Goal: Task Accomplishment & Management: Manage account settings

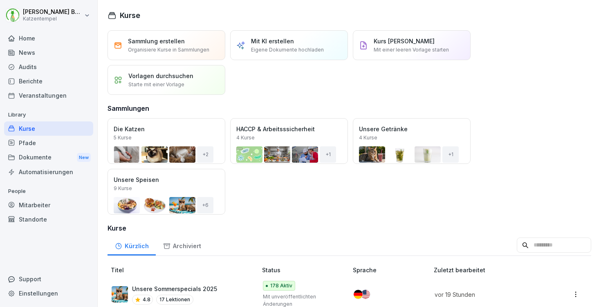
click at [525, 251] on input at bounding box center [554, 246] width 74 height 16
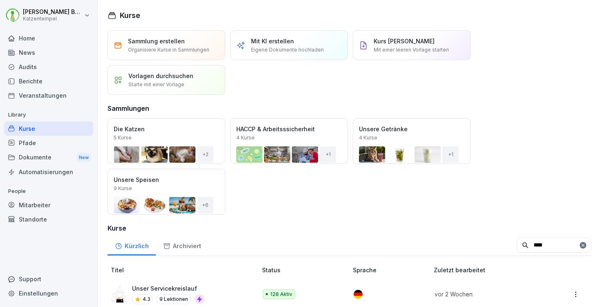
type input "****"
click at [215, 286] on div "Unser Servicekreislauf 4.3 9 Lektionen" at bounding box center [180, 294] width 137 height 20
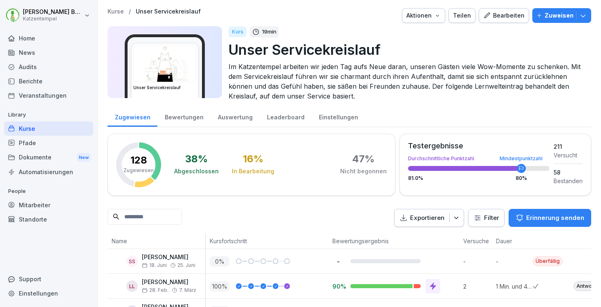
click at [502, 13] on div "Bearbeiten" at bounding box center [504, 15] width 41 height 9
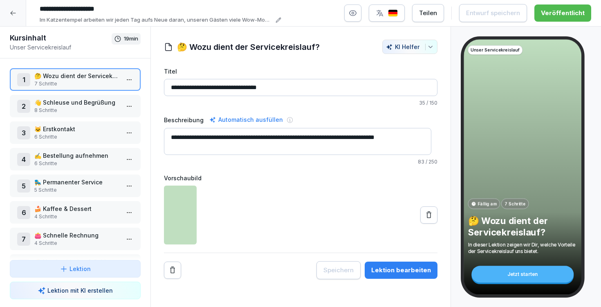
click at [403, 271] on div "Lektion bearbeiten" at bounding box center [401, 270] width 60 height 9
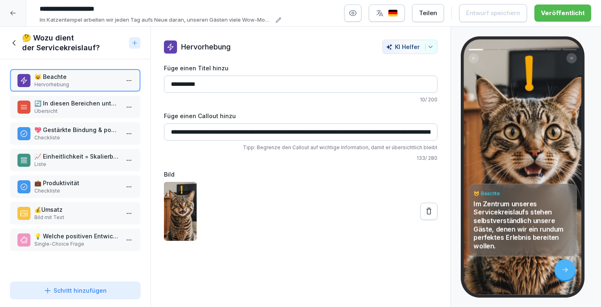
click at [74, 97] on div "🔄 In diesen Bereichen unterstützt uns der Servicekreislauf Übersicht" at bounding box center [75, 107] width 131 height 22
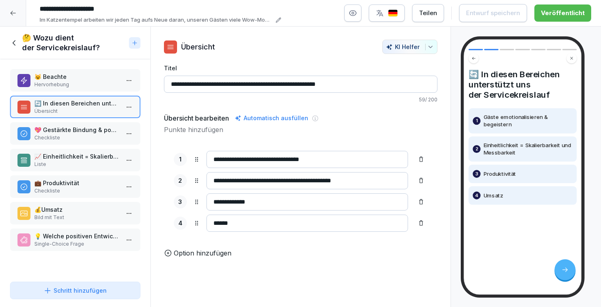
click at [83, 128] on p "💖 Gestärkte Bindung & positive Reputation" at bounding box center [76, 130] width 85 height 9
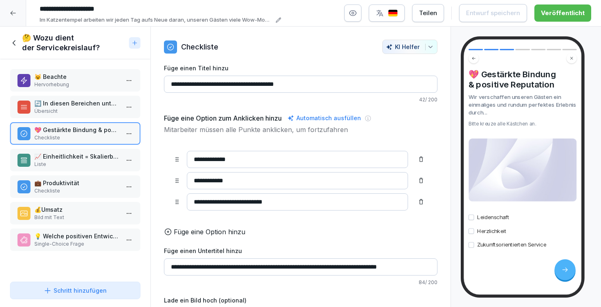
click at [85, 158] on p "📈 Einheitlichkeit = Skalierbarkeit & Messbarkeit" at bounding box center [76, 156] width 85 height 9
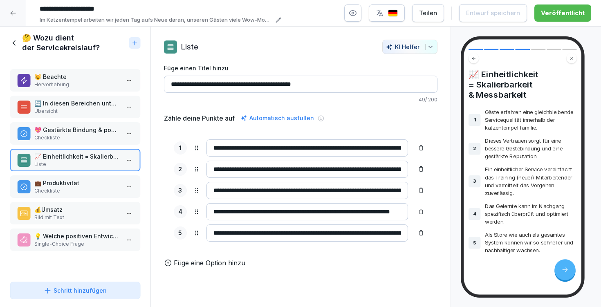
click at [81, 189] on p "Checkliste" at bounding box center [76, 190] width 85 height 7
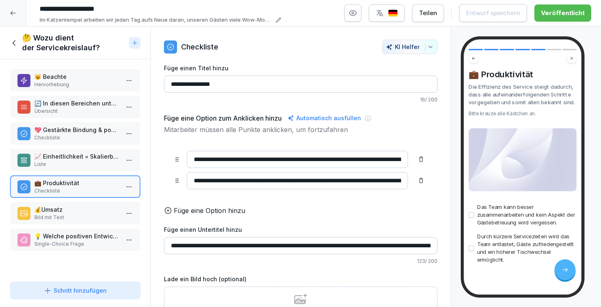
click at [75, 209] on p "💰Umsatz" at bounding box center [76, 209] width 85 height 9
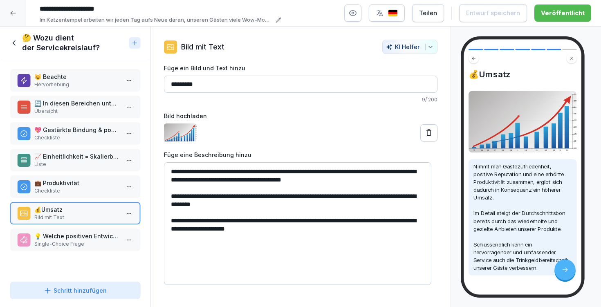
click at [33, 47] on h1 "🤔 Wozu dient der Servicekreislauf?" at bounding box center [74, 43] width 104 height 20
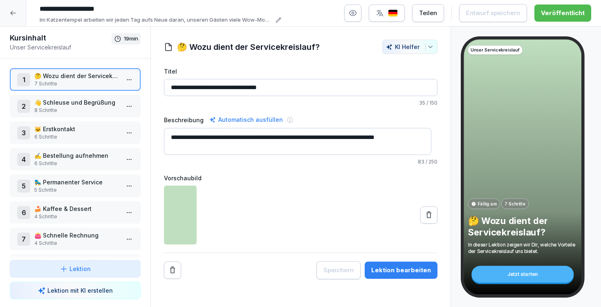
click at [65, 96] on div "2 👋 Schleuse und Begrüßung 8 Schritte" at bounding box center [75, 106] width 131 height 22
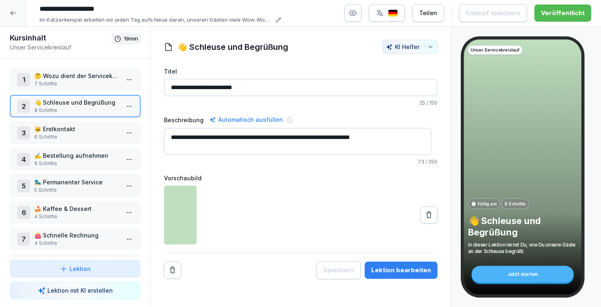
click at [392, 264] on button "Lektion bearbeiten" at bounding box center [401, 270] width 73 height 17
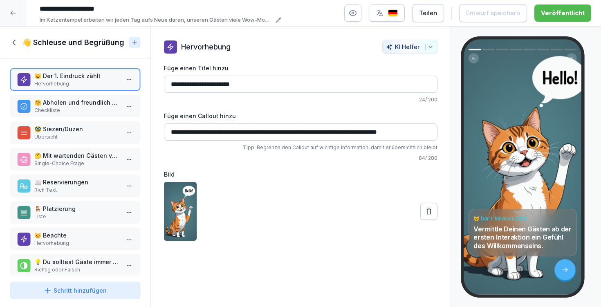
click at [73, 187] on p "📖 Reservierungen" at bounding box center [76, 182] width 85 height 9
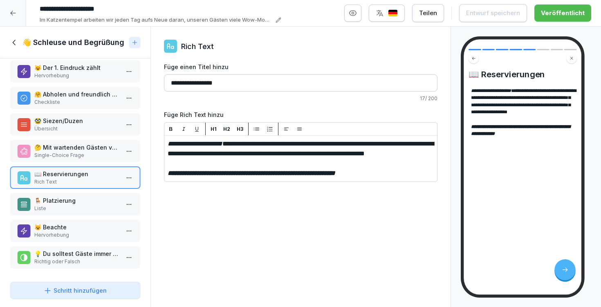
scroll to position [3, 0]
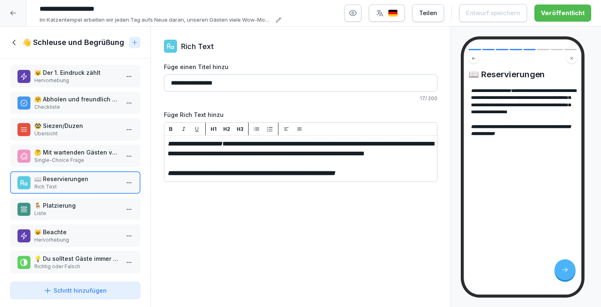
click at [90, 39] on h1 "👋 Schleuse und Begrüßung" at bounding box center [73, 43] width 102 height 10
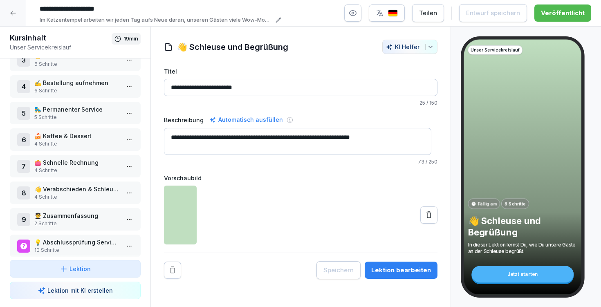
scroll to position [82, 0]
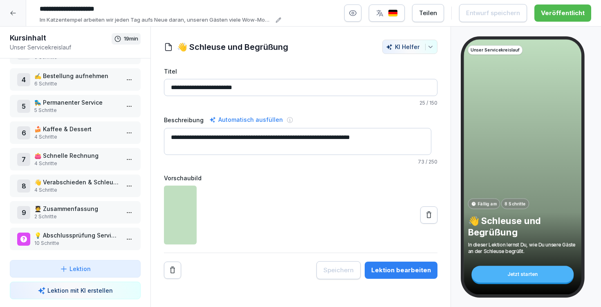
click at [73, 213] on p "2 Schritte" at bounding box center [76, 216] width 85 height 7
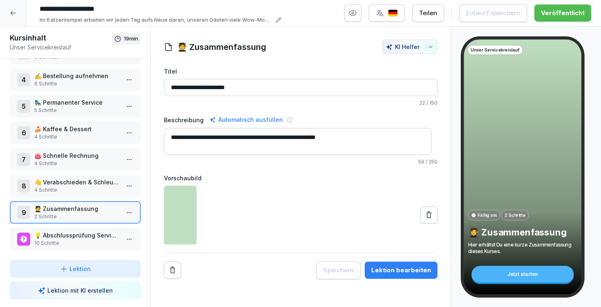
click at [391, 271] on div "Lektion bearbeiten" at bounding box center [401, 270] width 60 height 9
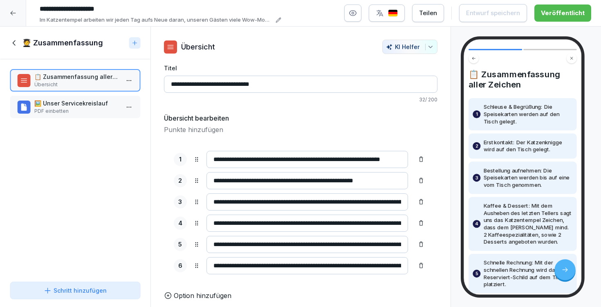
click at [49, 110] on p "PDF einbetten" at bounding box center [76, 111] width 85 height 7
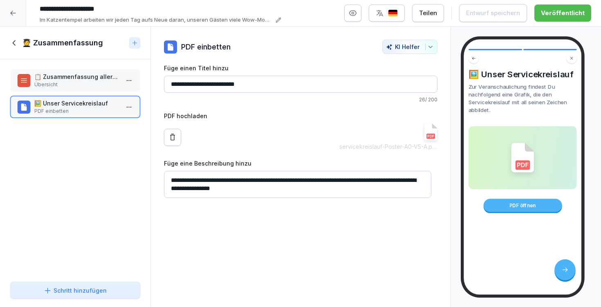
click at [15, 41] on icon at bounding box center [13, 42] width 3 height 5
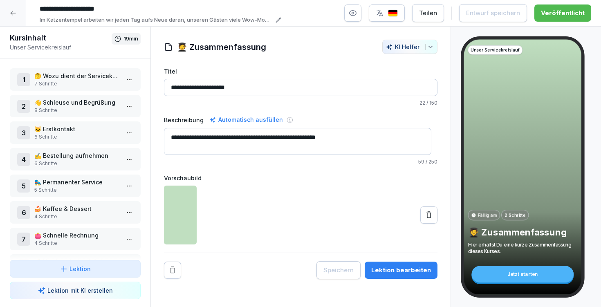
click at [69, 107] on p "8 Schritte" at bounding box center [76, 110] width 85 height 7
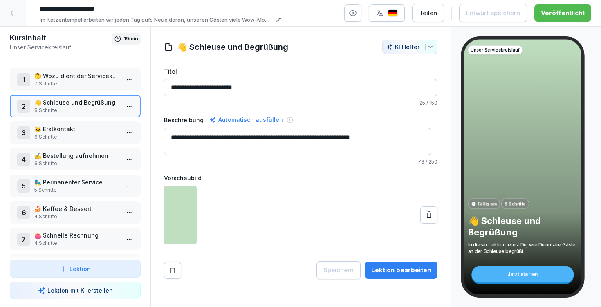
click at [413, 268] on div "Lektion bearbeiten" at bounding box center [401, 270] width 60 height 9
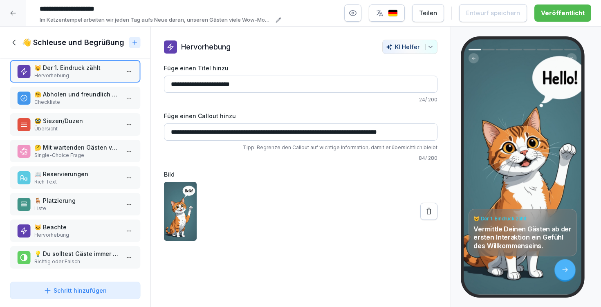
scroll to position [15, 0]
click at [60, 220] on div "😺 Beachte Hervorhebung" at bounding box center [75, 231] width 131 height 22
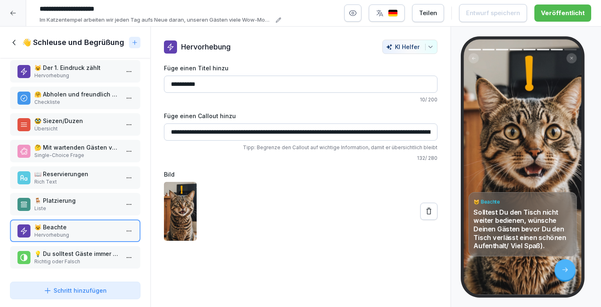
click at [22, 42] on h1 "👋 Schleuse und Begrüßung" at bounding box center [73, 43] width 102 height 10
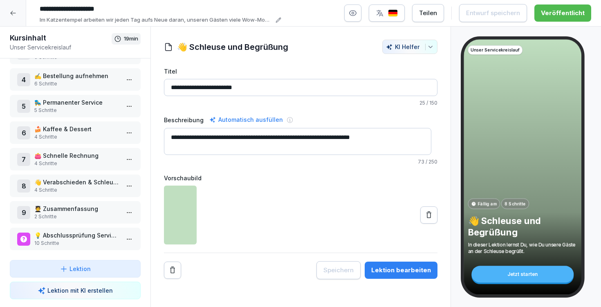
scroll to position [86, 0]
click at [70, 231] on p "💡 Abschlussprüfung Servicekreislauf" at bounding box center [76, 235] width 85 height 9
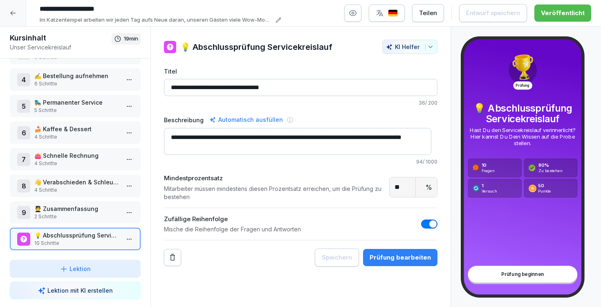
click at [61, 213] on p "2 Schritte" at bounding box center [76, 216] width 85 height 7
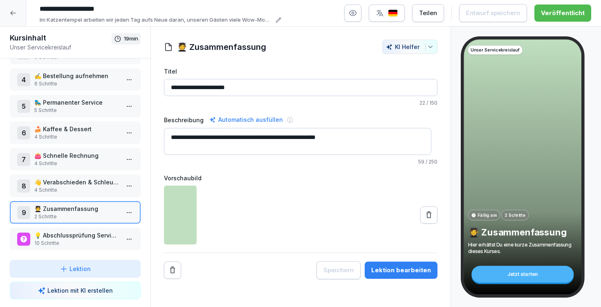
click at [402, 271] on div "Lektion bearbeiten" at bounding box center [401, 270] width 60 height 9
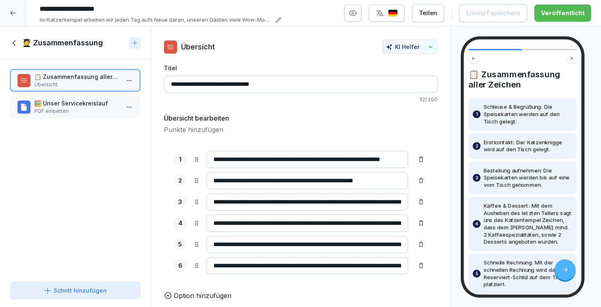
scroll to position [5, 0]
click at [15, 38] on div "🧑‍🎓 Zusammenfassung" at bounding box center [68, 43] width 116 height 10
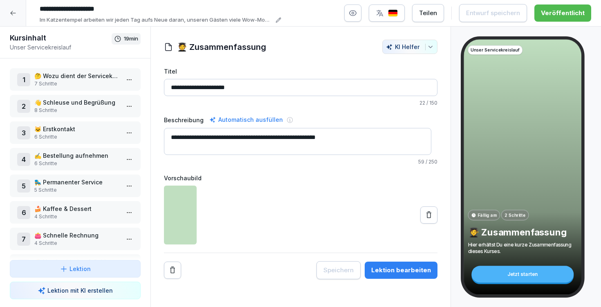
scroll to position [0, 0]
click at [43, 75] on p "🤔 Wozu dient der Servicekreislauf?" at bounding box center [76, 76] width 85 height 9
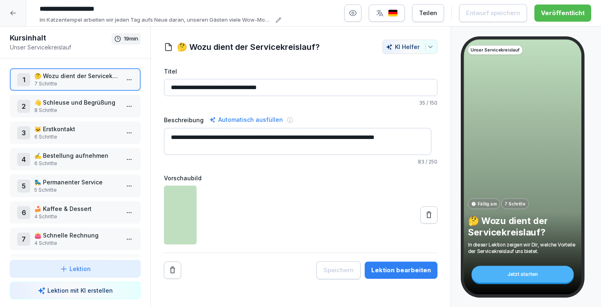
click at [13, 14] on icon at bounding box center [13, 13] width 7 height 7
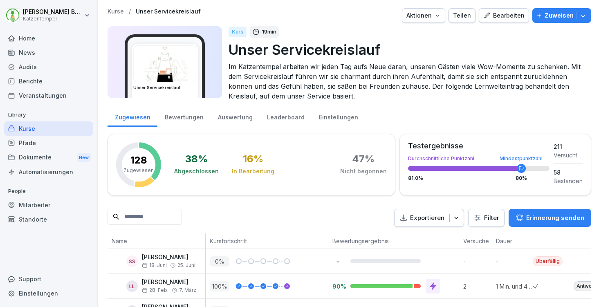
click at [39, 205] on div "Mitarbeiter" at bounding box center [48, 205] width 89 height 14
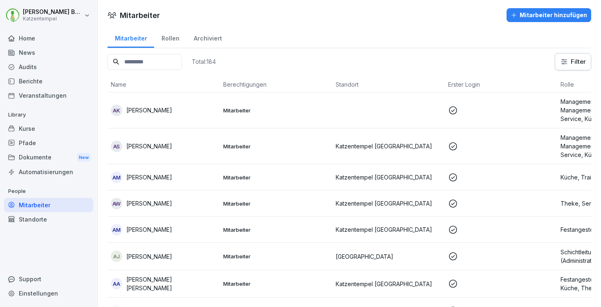
click at [187, 113] on div "AK [PERSON_NAME]" at bounding box center [164, 110] width 106 height 11
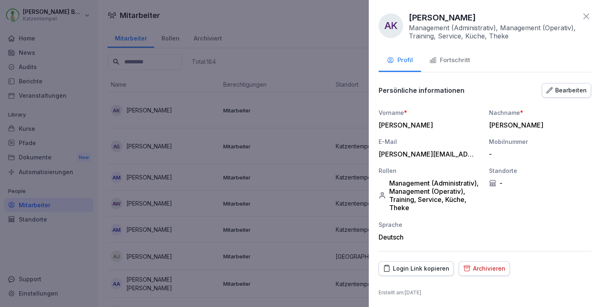
click at [454, 58] on div "Fortschritt" at bounding box center [450, 60] width 41 height 9
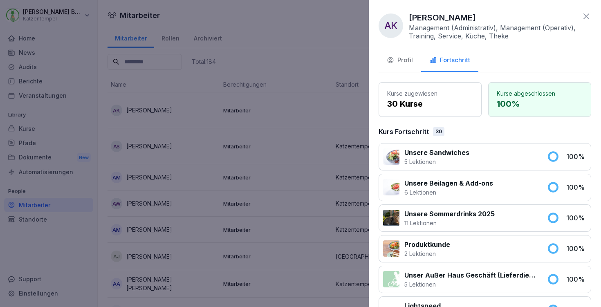
click at [454, 162] on p "5 Lektionen" at bounding box center [437, 161] width 65 height 9
click at [453, 160] on p "5 Lektionen" at bounding box center [437, 161] width 65 height 9
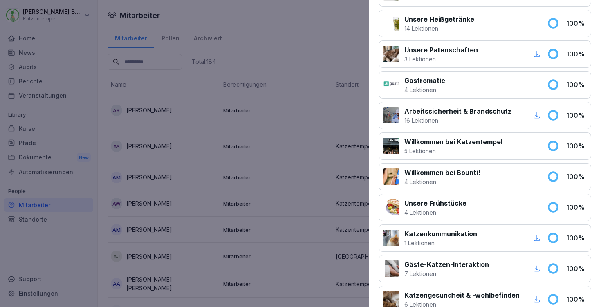
scroll to position [824, 0]
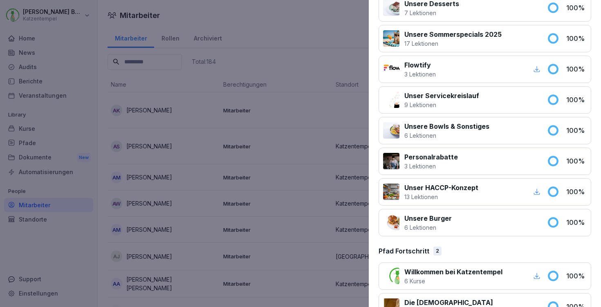
click at [184, 108] on div at bounding box center [300, 153] width 601 height 307
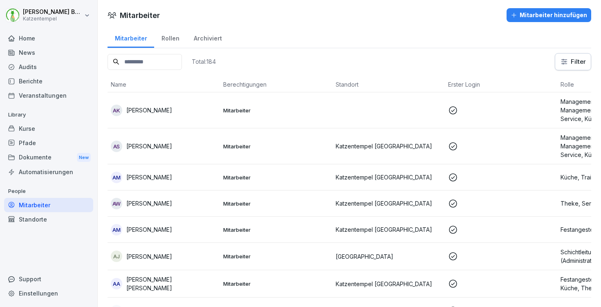
click at [35, 128] on div "Kurse" at bounding box center [48, 128] width 89 height 14
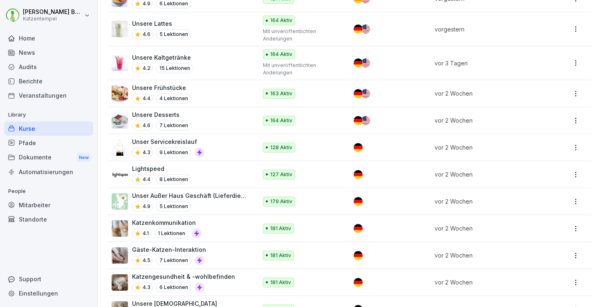
scroll to position [430, 0]
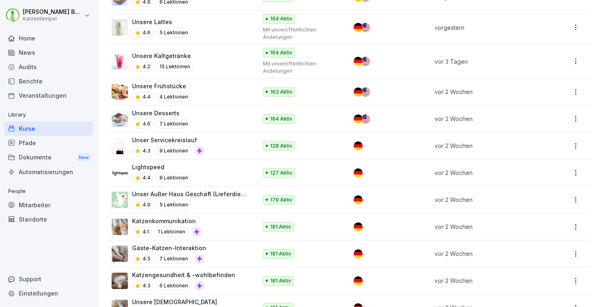
click at [223, 146] on div "Unser Servicekreislauf 4.3 9 Lektionen" at bounding box center [180, 146] width 137 height 20
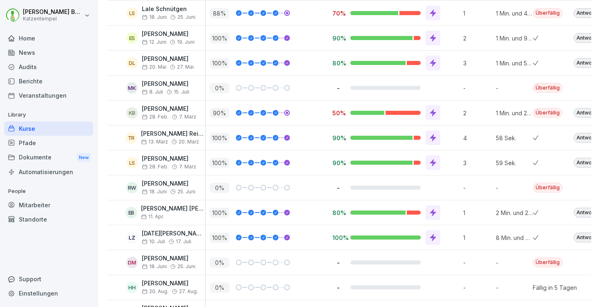
scroll to position [103, 0]
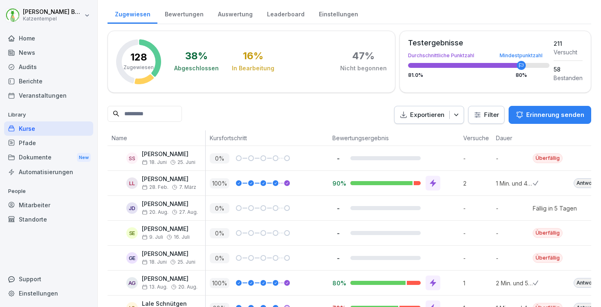
click at [452, 112] on icon "button" at bounding box center [456, 115] width 8 height 8
click at [351, 114] on div "Exportieren Filter Erinnerung senden" at bounding box center [350, 115] width 484 height 18
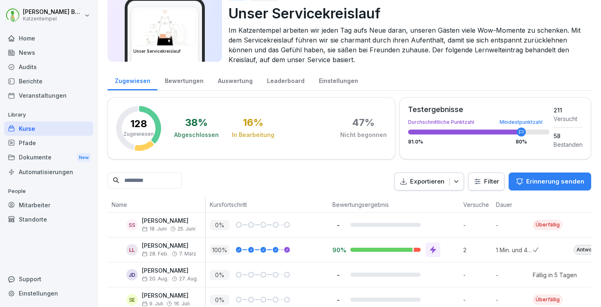
scroll to position [8, 0]
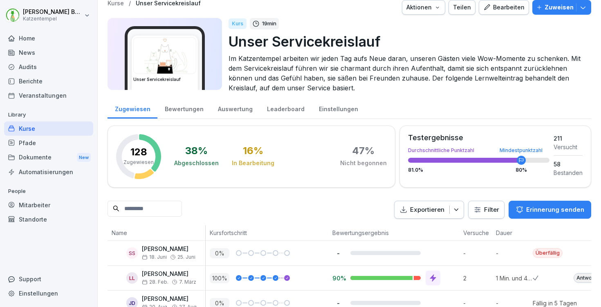
click at [175, 213] on input at bounding box center [145, 209] width 74 height 16
click at [482, 209] on html "Laura Benedix Katzentempel Home News Audits Berichte Veranstaltungen Library Ku…" at bounding box center [300, 153] width 601 height 307
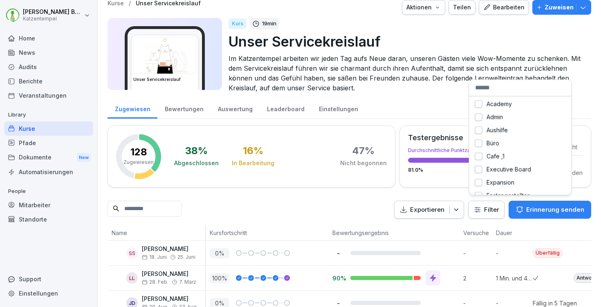
scroll to position [2, 0]
click at [494, 209] on html "Laura Benedix Katzentempel Home News Audits Berichte Veranstaltungen Library Ku…" at bounding box center [300, 153] width 601 height 307
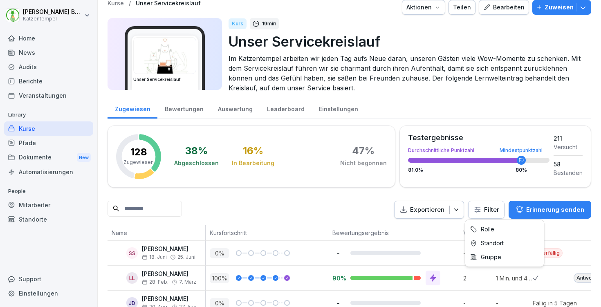
click at [489, 210] on html "Laura Benedix Katzentempel Home News Audits Berichte Veranstaltungen Library Ku…" at bounding box center [300, 153] width 601 height 307
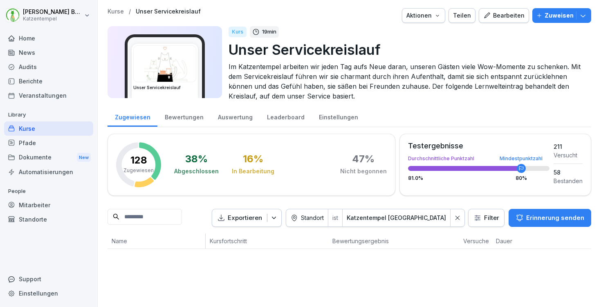
scroll to position [0, 0]
click at [479, 128] on div "Zugewiesen Bewertungen Auswertung Leaderboard Einstellungen 128 Zugewiesen 38 %…" at bounding box center [350, 178] width 484 height 144
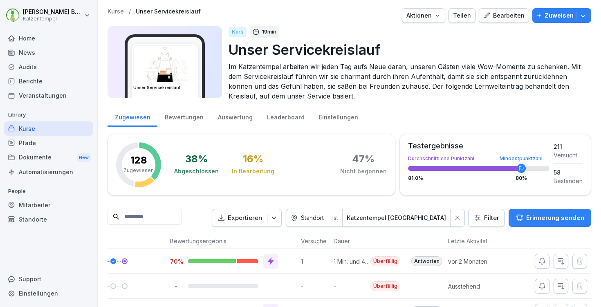
click at [442, 15] on button "Aktionen" at bounding box center [423, 15] width 43 height 15
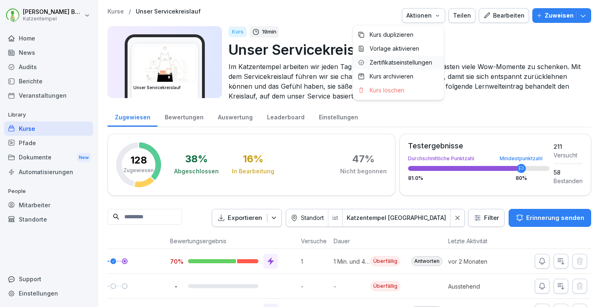
click at [417, 62] on p "Zertifikatseinstellungen" at bounding box center [401, 62] width 63 height 7
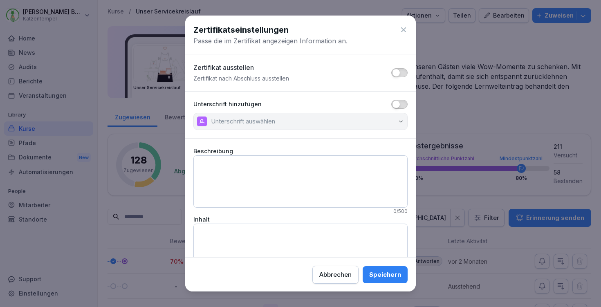
click at [400, 30] on icon at bounding box center [404, 30] width 8 height 8
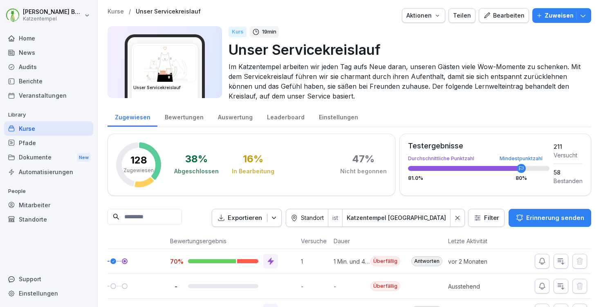
click at [112, 10] on p "Kurse" at bounding box center [116, 11] width 16 height 7
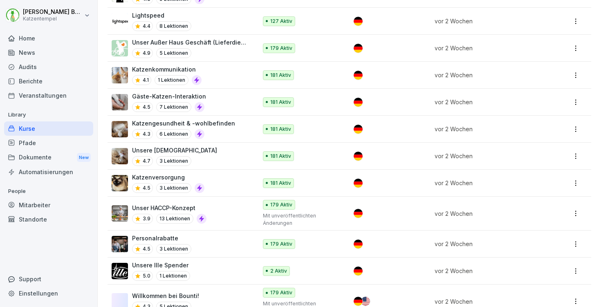
scroll to position [630, 0]
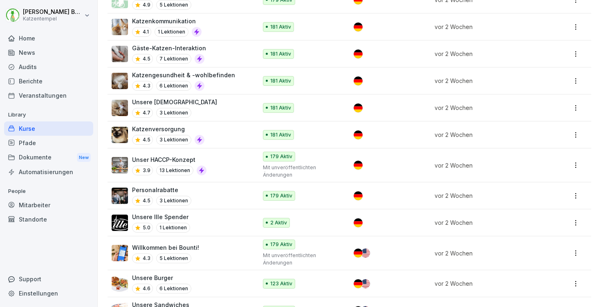
click at [220, 155] on div "Unser HACCP-Konzept 3.9 13 Lektionen" at bounding box center [180, 165] width 137 height 20
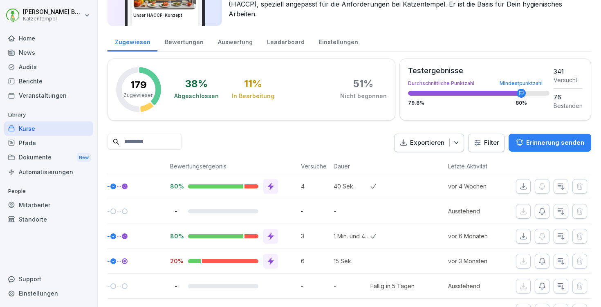
scroll to position [0, 169]
click at [453, 144] on icon "button" at bounding box center [456, 143] width 8 height 8
click at [416, 36] on div "Zugewiesen Bewertungen Auswertung Leaderboard Einstellungen" at bounding box center [350, 41] width 484 height 21
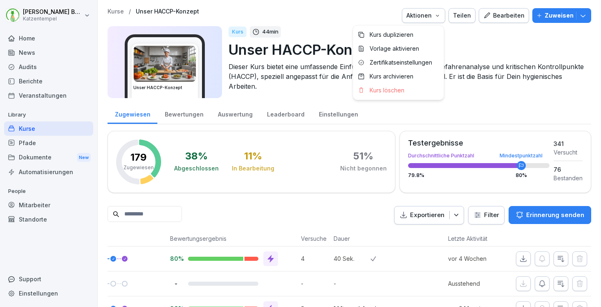
click at [434, 20] on button "Aktionen" at bounding box center [423, 15] width 43 height 15
click at [421, 64] on p "Zertifikatseinstellungen" at bounding box center [401, 62] width 63 height 7
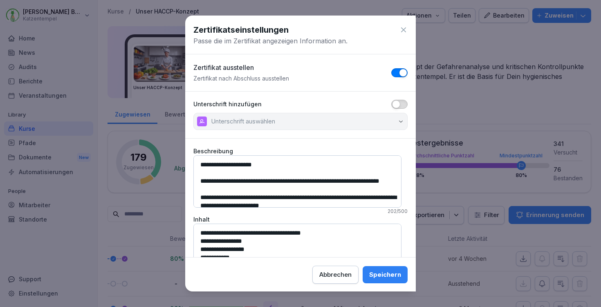
click at [401, 28] on icon at bounding box center [403, 29] width 5 height 5
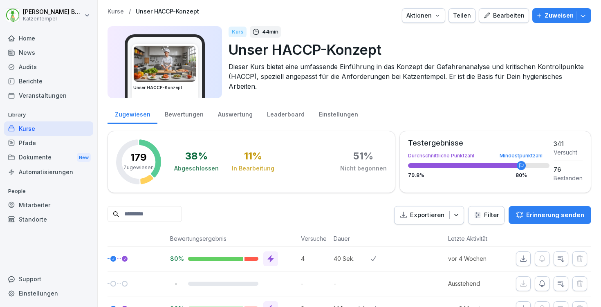
click at [455, 214] on icon "button" at bounding box center [456, 215] width 8 height 8
click at [455, 215] on icon "button" at bounding box center [456, 215] width 8 height 8
click at [450, 231] on p "Als Excel Datei exportieren" at bounding box center [419, 233] width 73 height 7
click at [456, 211] on icon "button" at bounding box center [456, 215] width 8 height 8
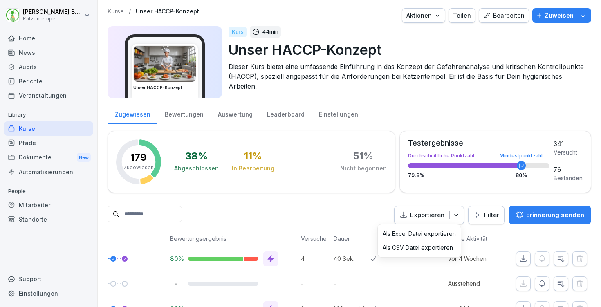
click at [28, 35] on div "Laura Benedix Katzentempel Home News Audits Berichte Veranstaltungen Library Ku…" at bounding box center [300, 153] width 601 height 307
click at [31, 40] on div "Home" at bounding box center [48, 38] width 89 height 14
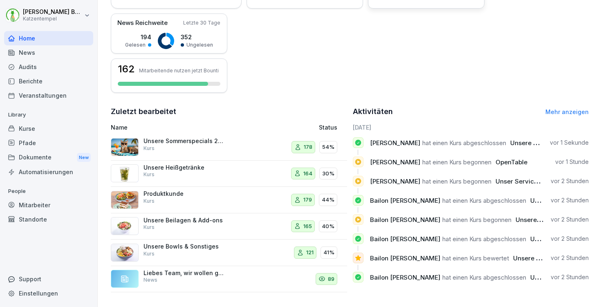
scroll to position [197, 0]
click at [560, 108] on link "Mehr anzeigen" at bounding box center [567, 111] width 43 height 7
